Goal: Find contact information: Find contact information

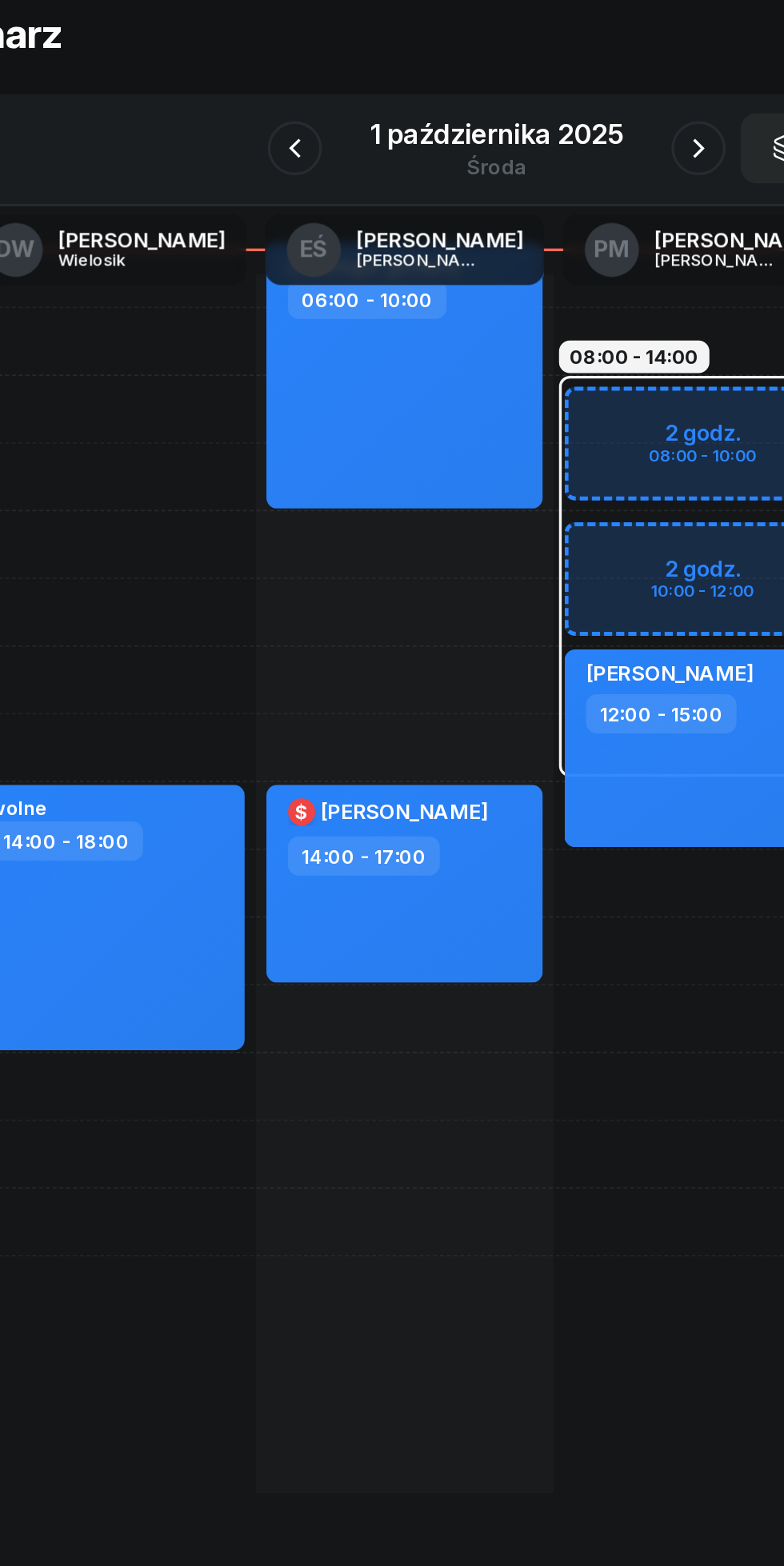
click at [373, 632] on div "$ [PERSON_NAME] 14:00 - 17:00" at bounding box center [337, 613] width 163 height 117
select select "14"
select select "17"
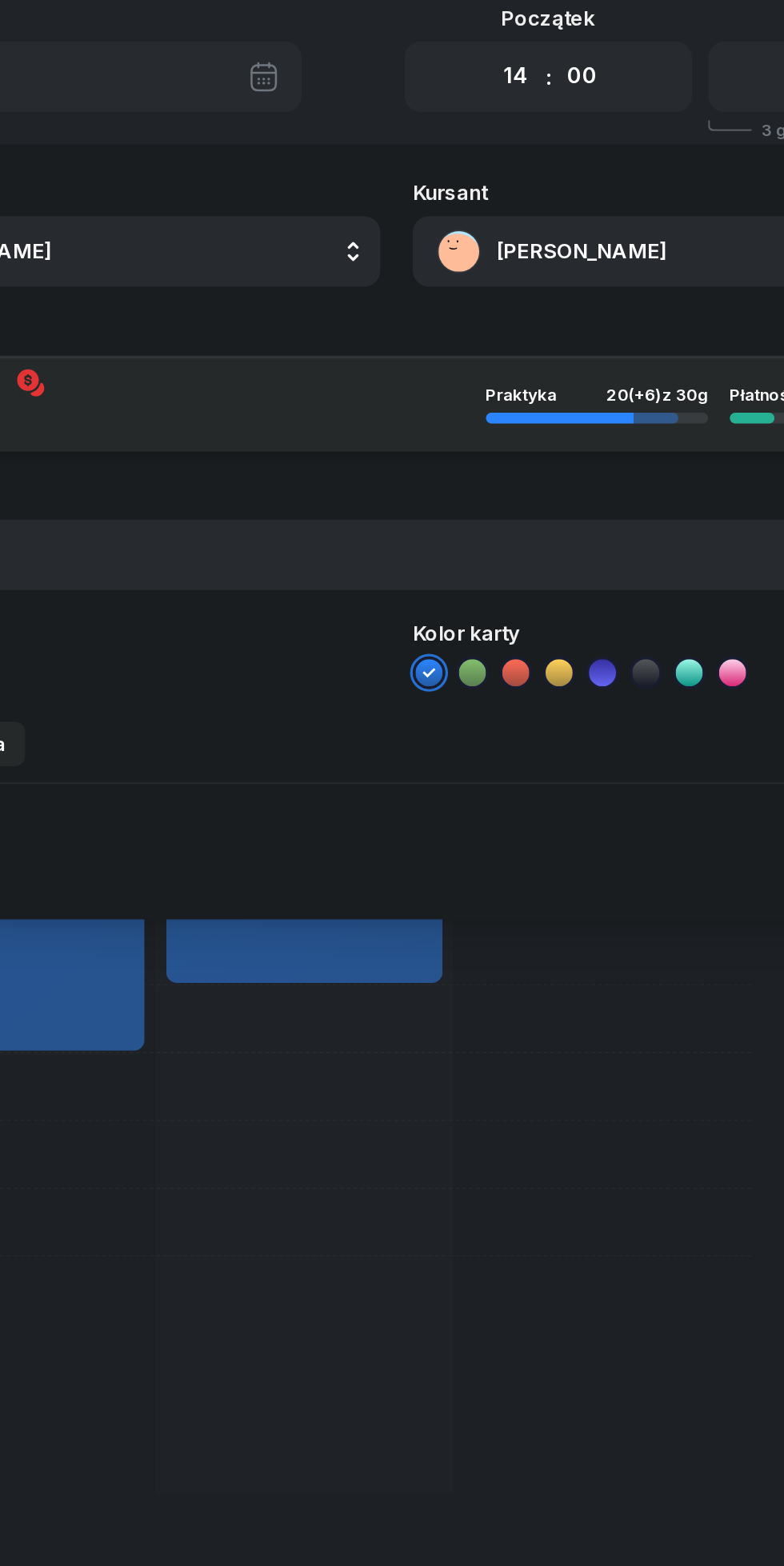
click at [467, 241] on button "[PERSON_NAME]" at bounding box center [573, 240] width 344 height 42
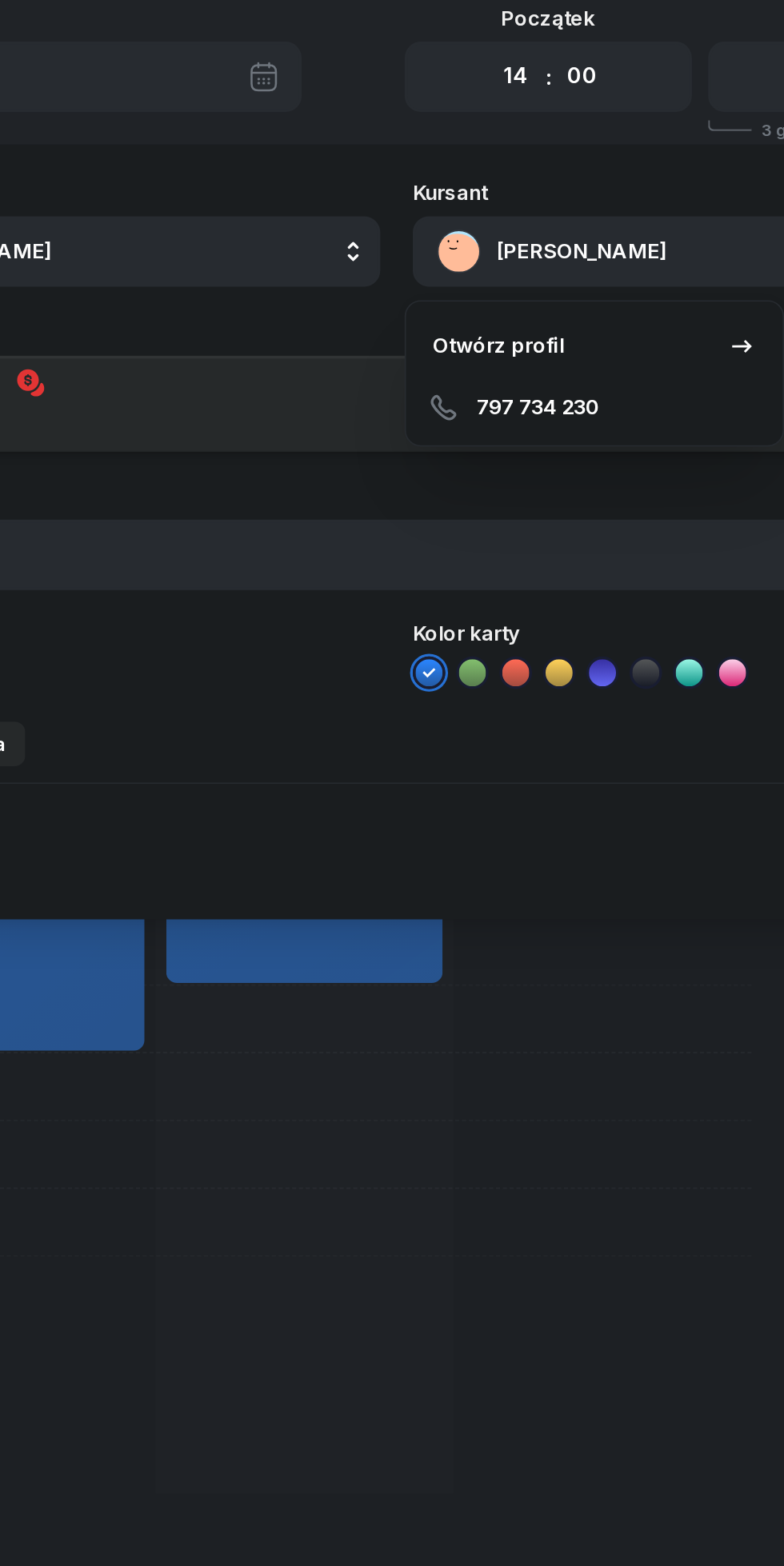
click at [457, 312] on link "Otwórz profil" at bounding box center [508, 296] width 209 height 40
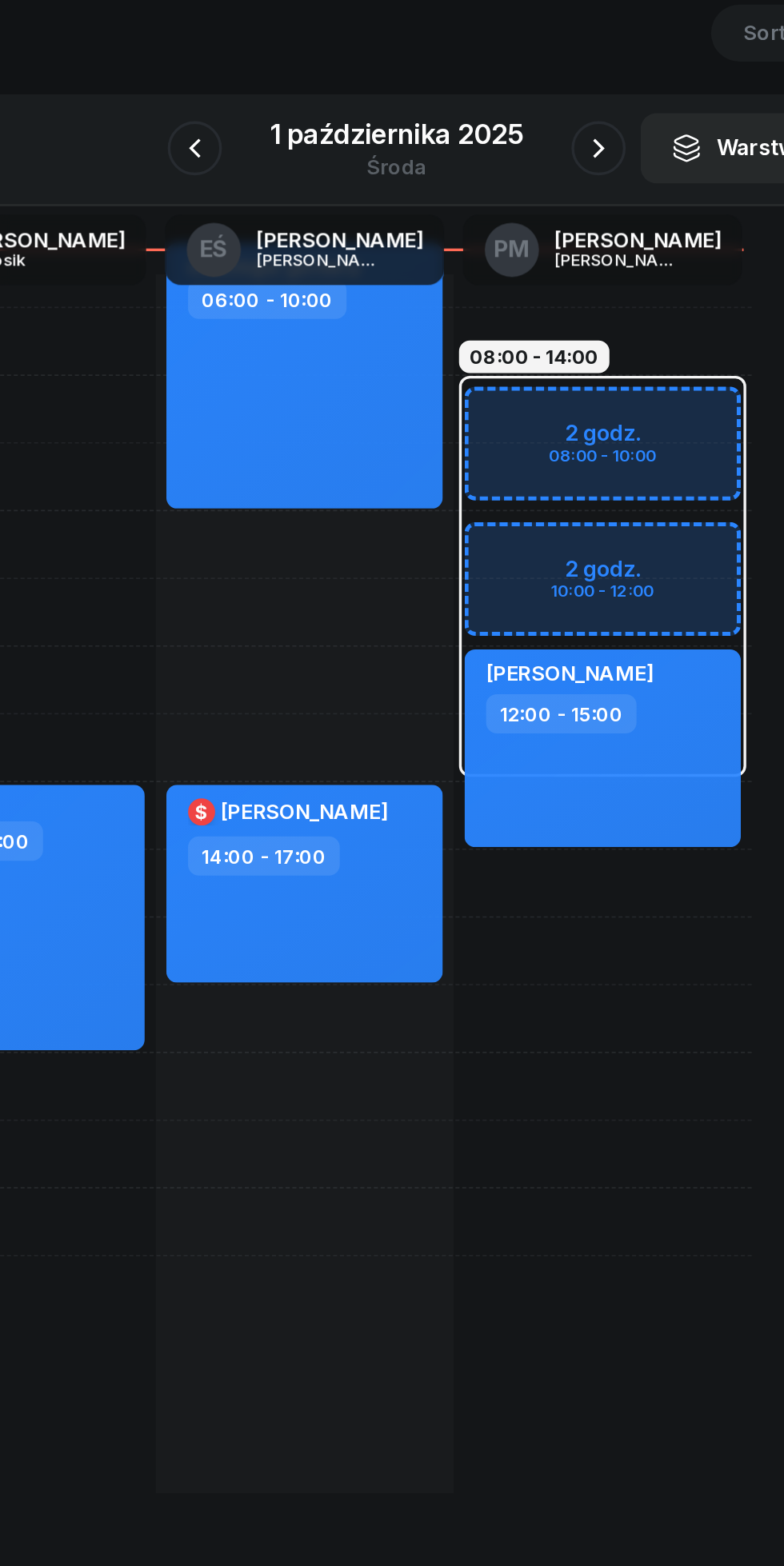
click at [381, 632] on div "$ [PERSON_NAME] 14:00 - 17:00" at bounding box center [337, 613] width 163 height 117
select select "14"
select select "17"
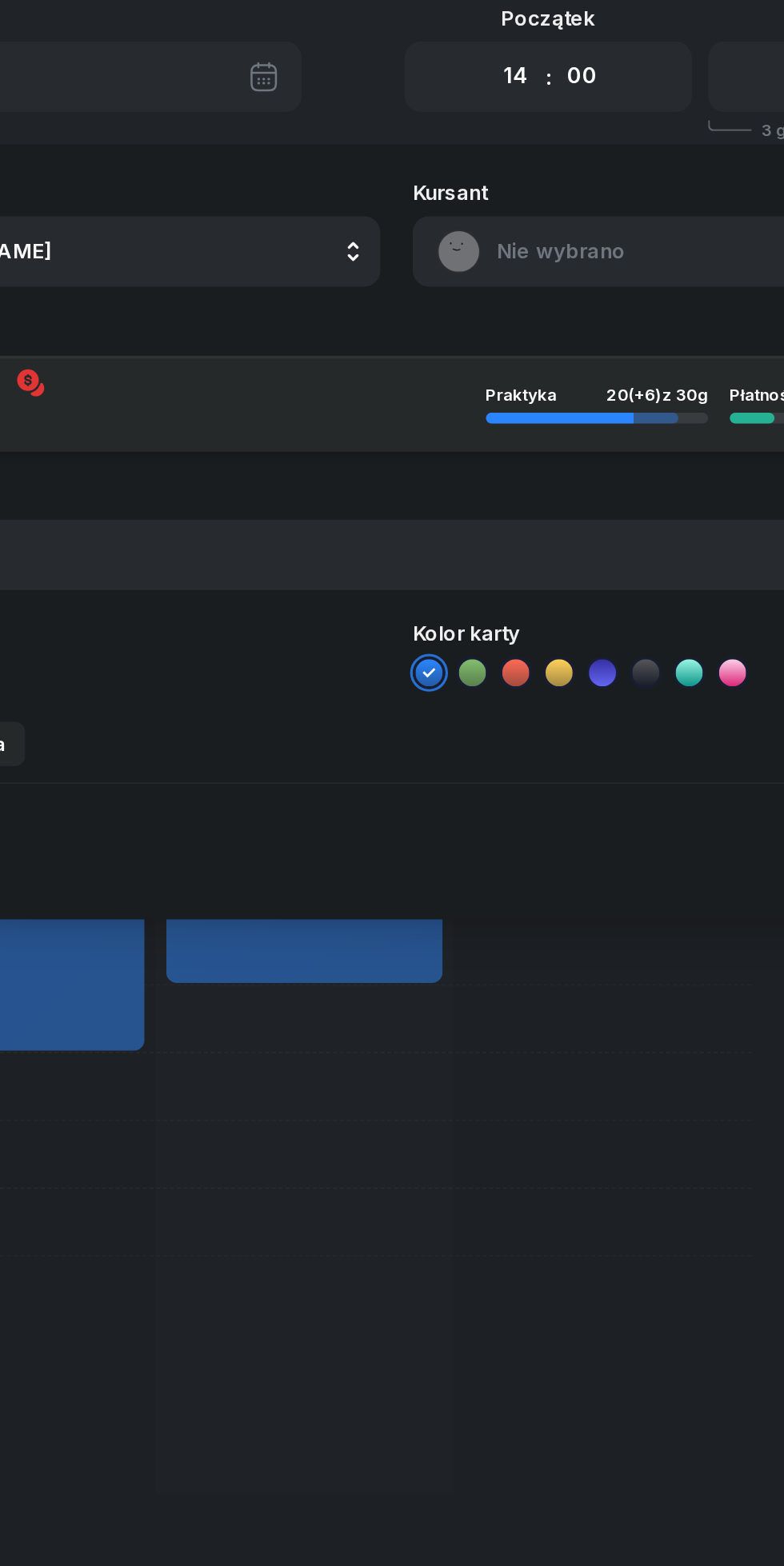
click at [461, 243] on button "Nie wybrano" at bounding box center [573, 240] width 344 height 42
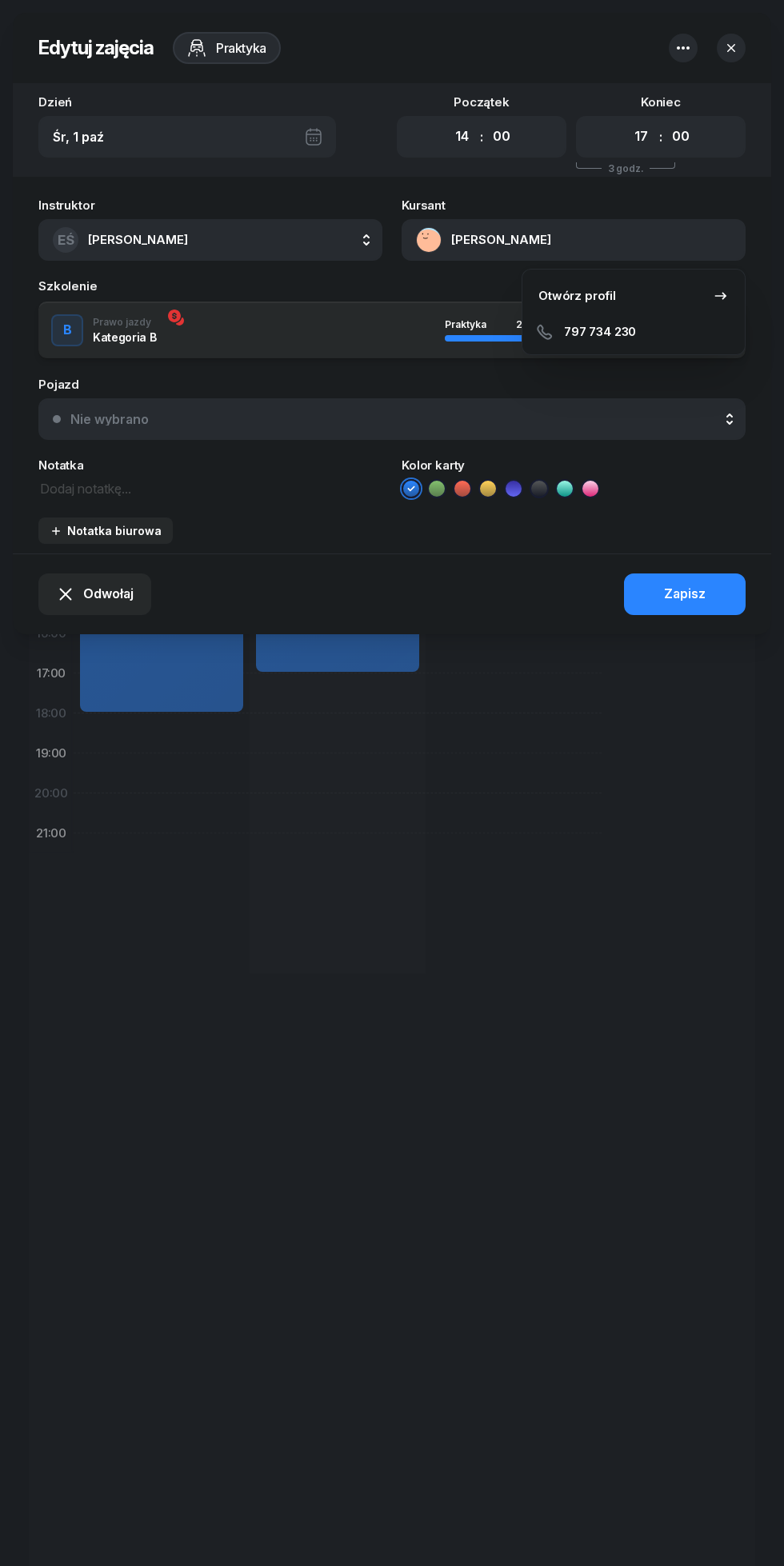
click at [464, 252] on button "[PERSON_NAME]" at bounding box center [573, 240] width 344 height 42
click at [462, 243] on button "[PERSON_NAME]" at bounding box center [573, 240] width 344 height 42
click at [559, 345] on div "797 734 230" at bounding box center [633, 331] width 209 height 32
copy span "797 734 230"
